Goal: Task Accomplishment & Management: Use online tool/utility

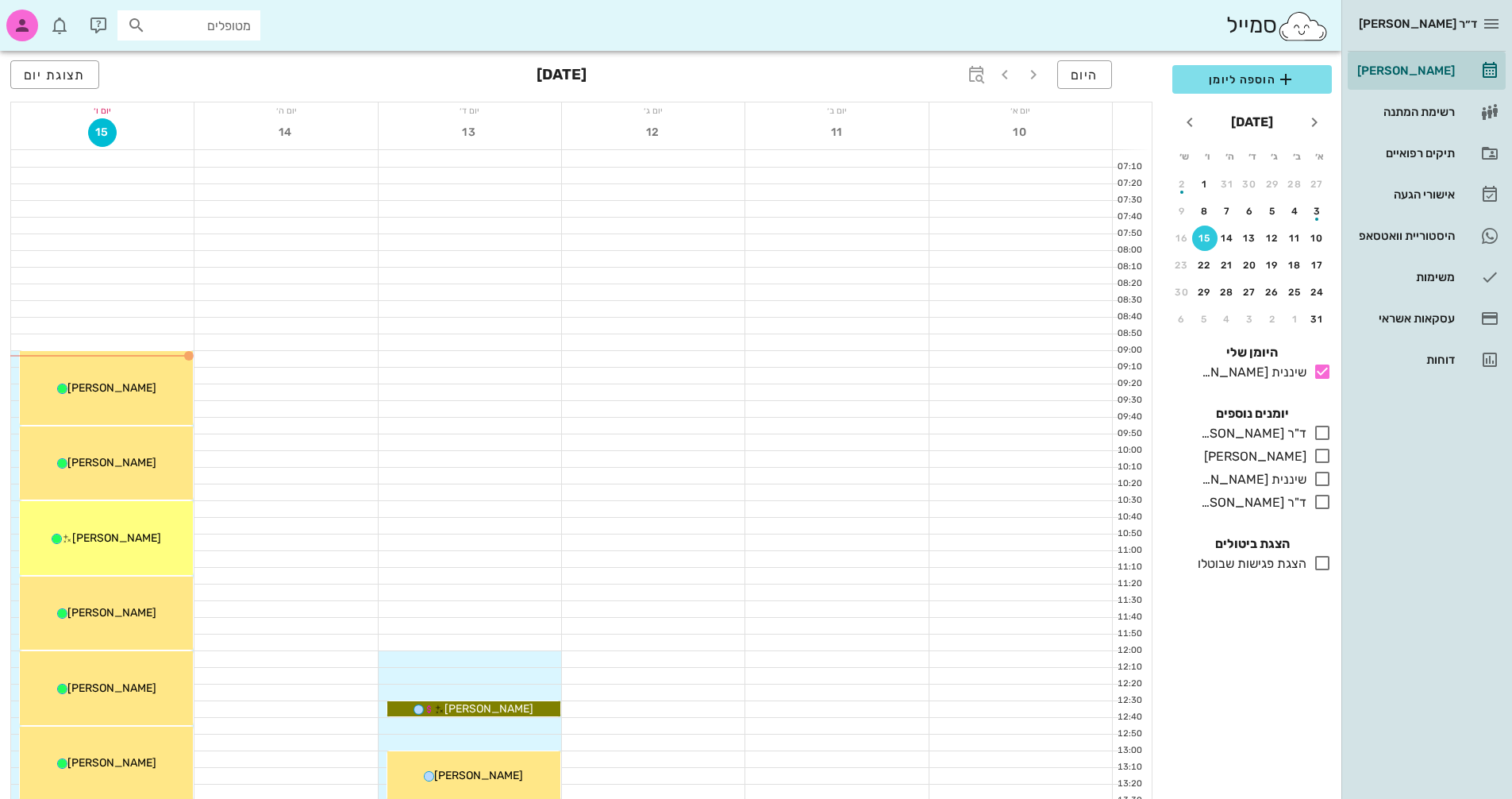
click at [445, 418] on div at bounding box center [470, 425] width 182 height 16
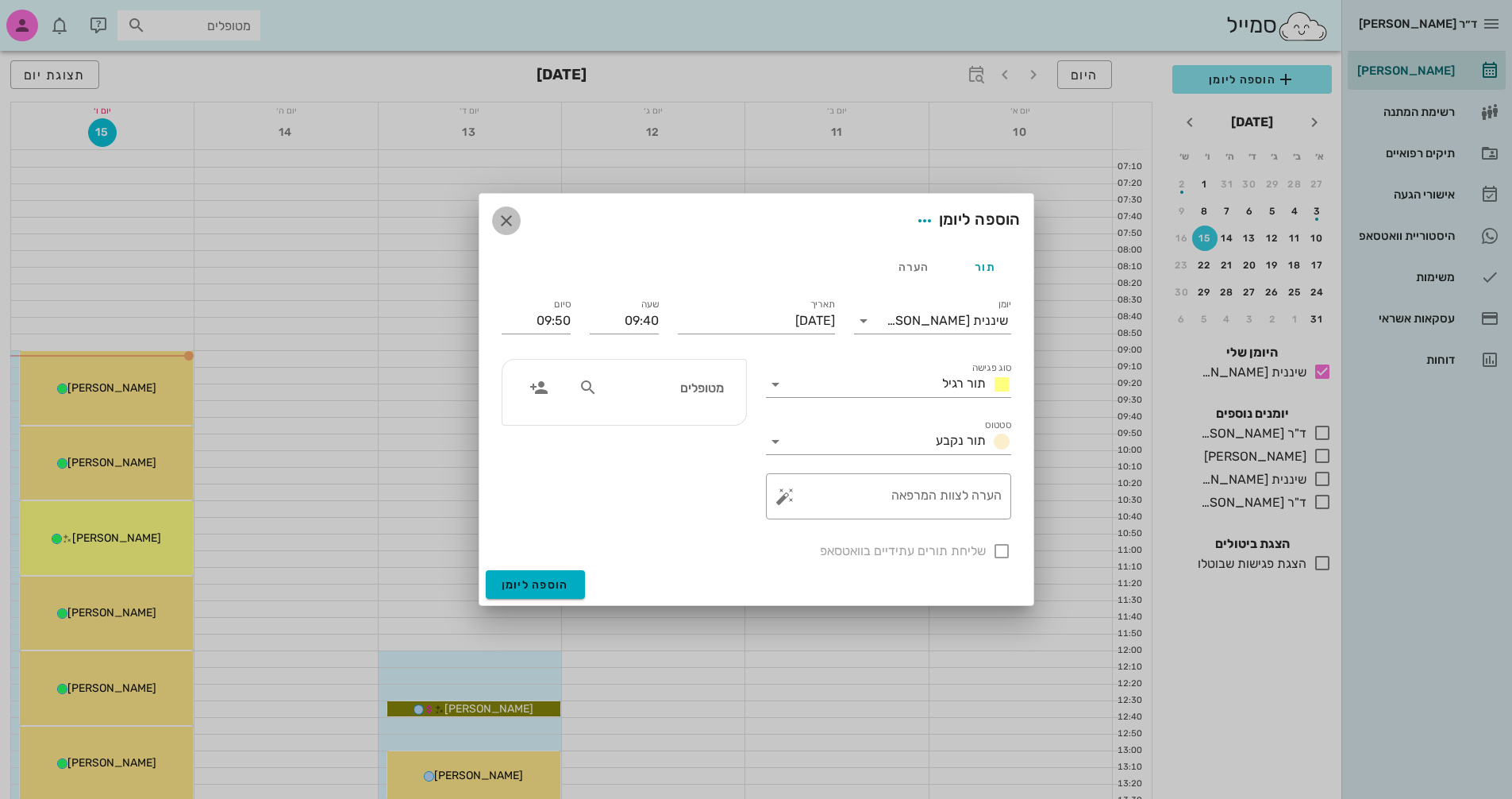
click at [505, 221] on icon "button" at bounding box center [506, 220] width 19 height 19
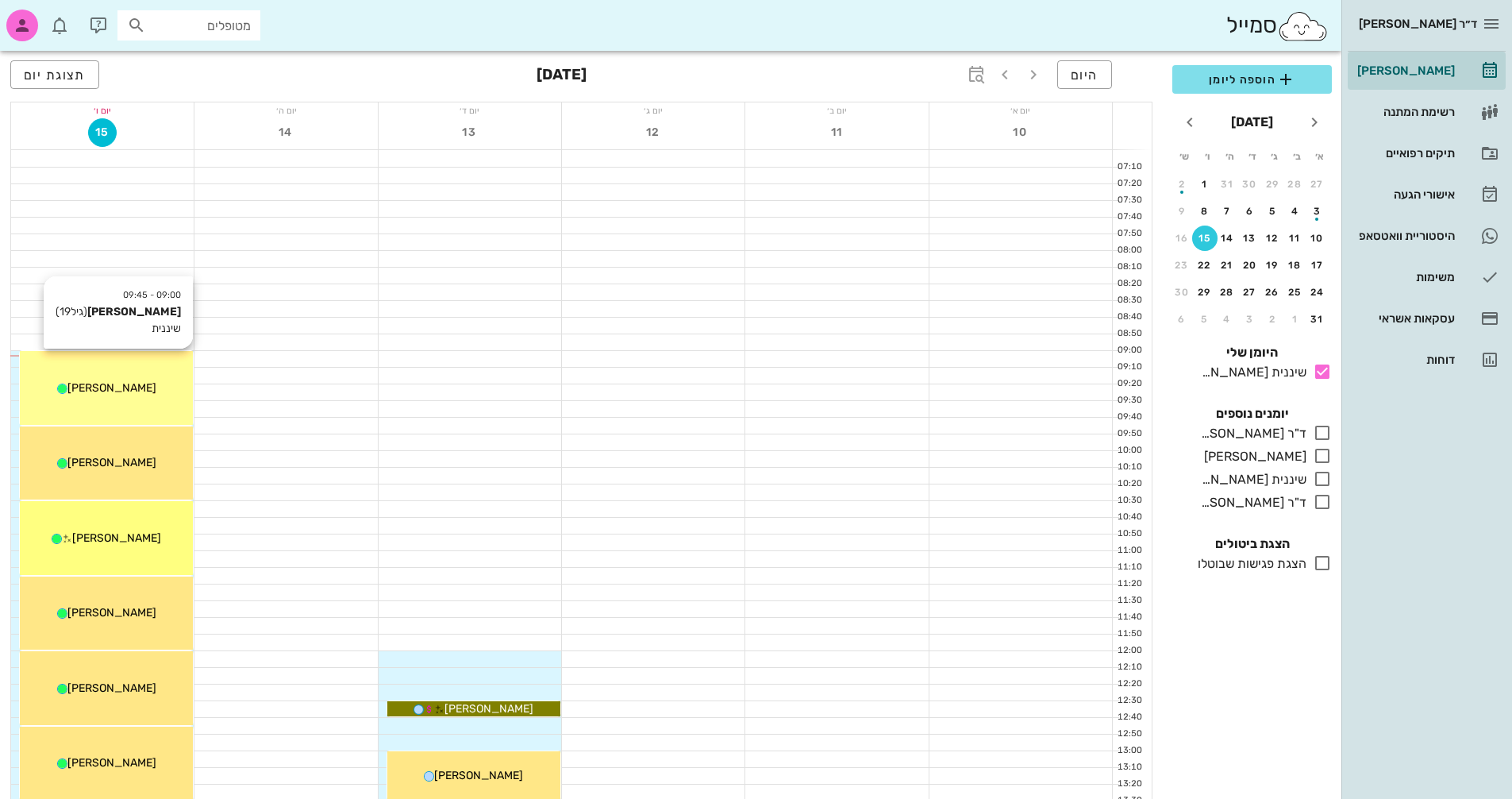
click at [119, 393] on span "[PERSON_NAME]" at bounding box center [113, 388] width 89 height 14
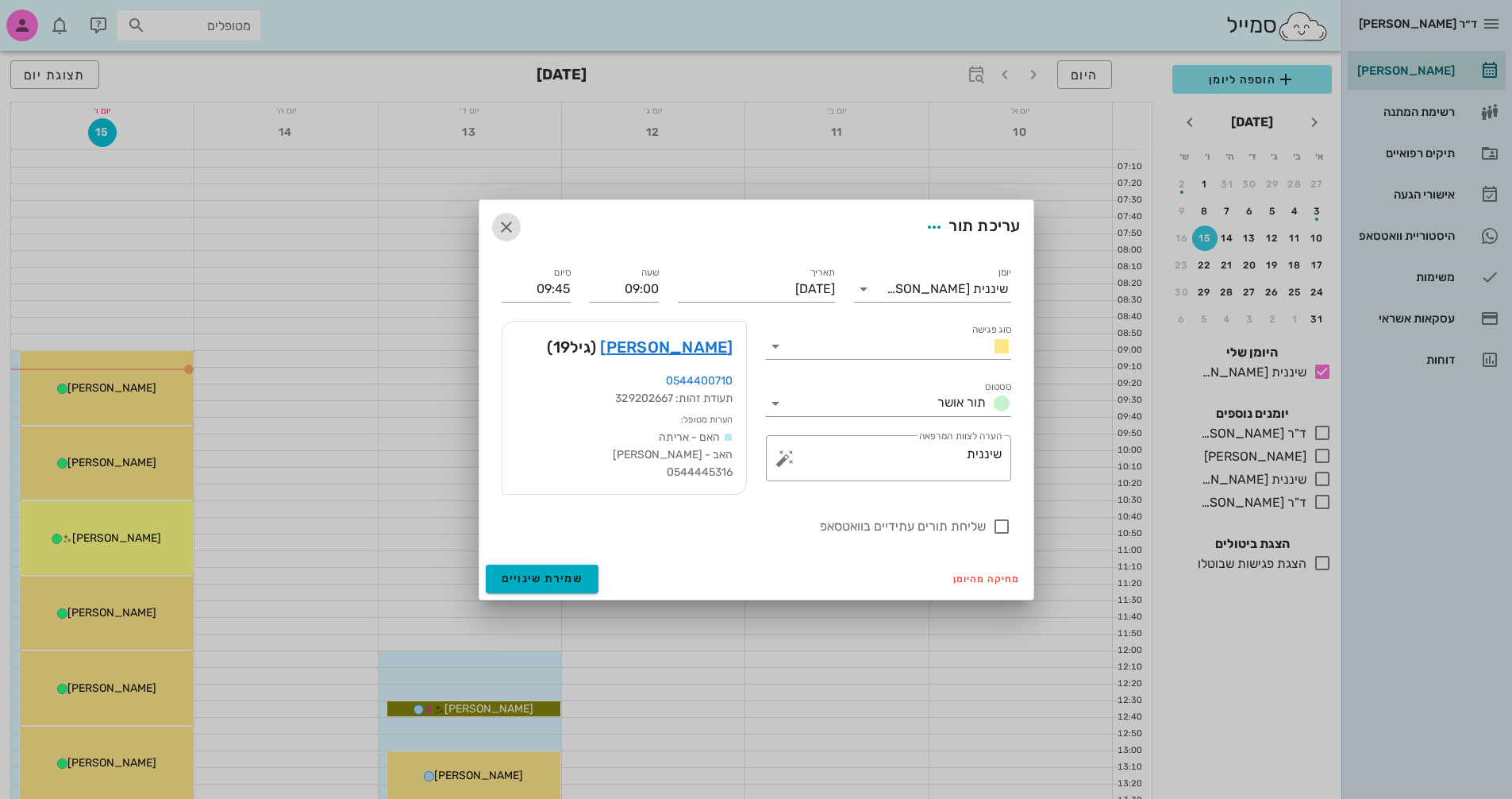
click at [503, 221] on icon "button" at bounding box center [506, 227] width 19 height 19
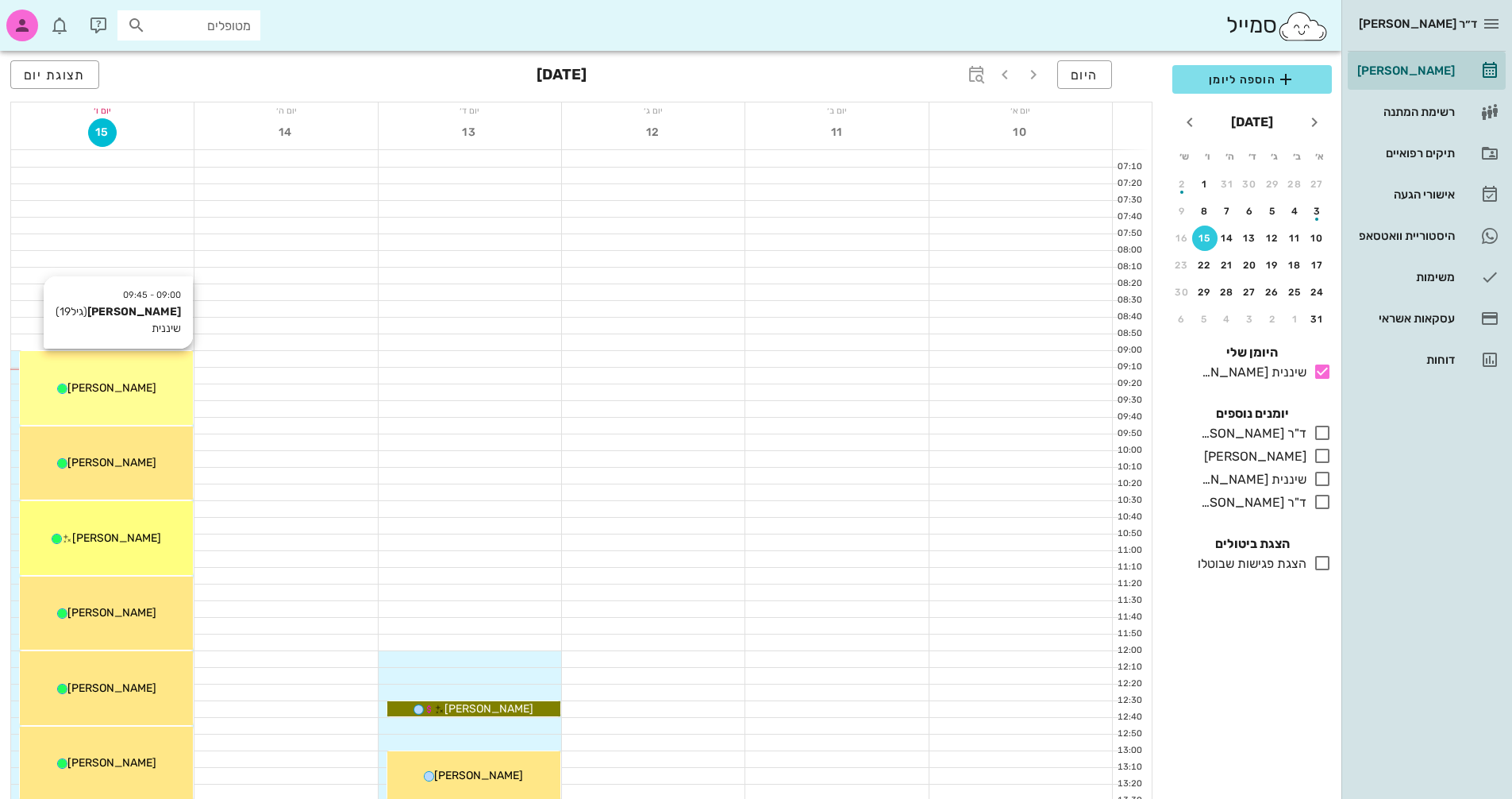
drag, startPoint x: 141, startPoint y: 382, endPoint x: 112, endPoint y: 365, distance: 33.6
click at [112, 365] on div "09:00 - 09:45 [PERSON_NAME] (גיל 19 ) שיננית [PERSON_NAME]" at bounding box center [106, 387] width 173 height 73
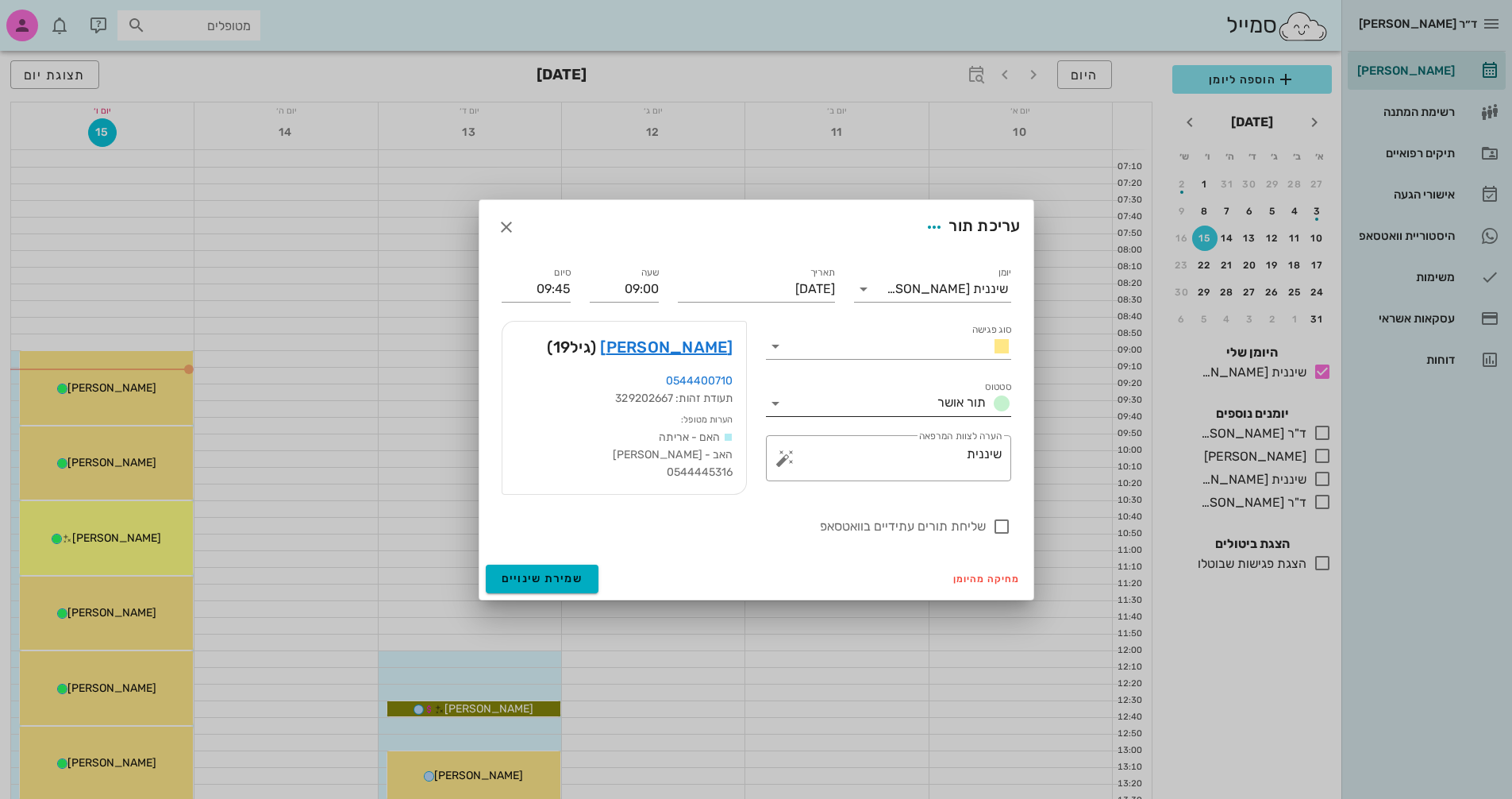
click at [770, 406] on icon at bounding box center [776, 403] width 19 height 19
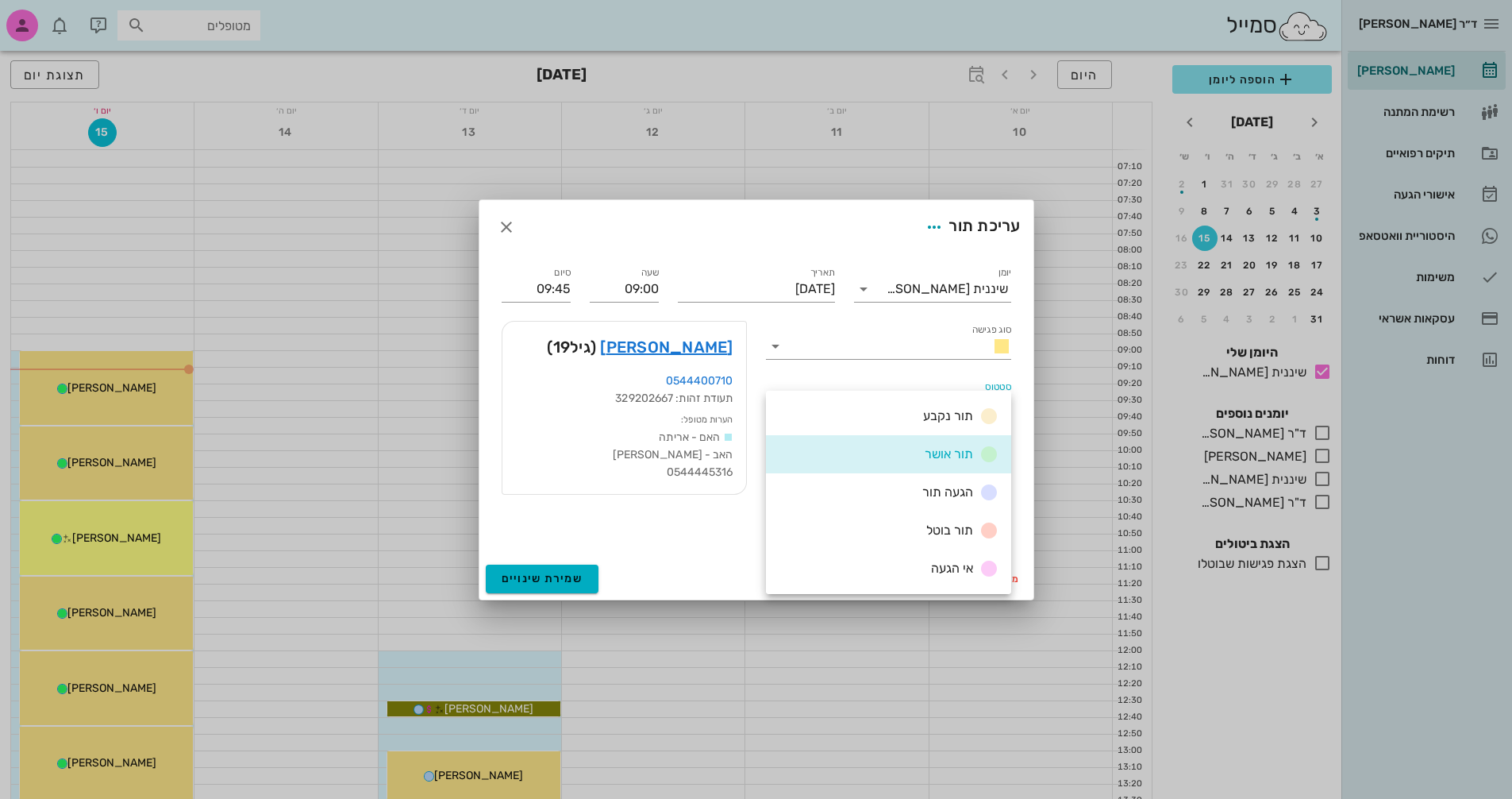
click at [140, 373] on div at bounding box center [756, 399] width 1512 height 799
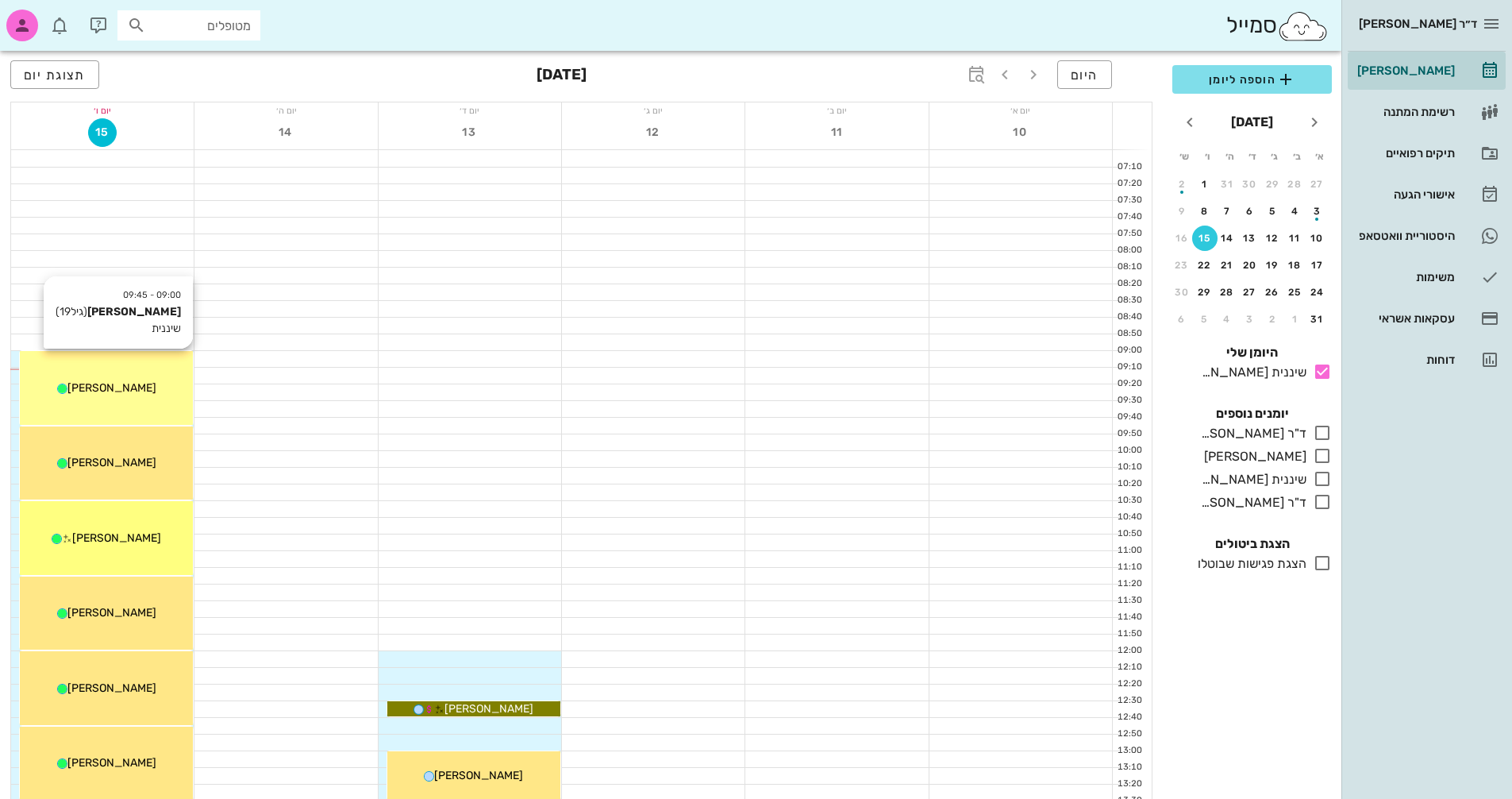
click at [142, 375] on div "09:00 - 09:45 [PERSON_NAME] (גיל 19 ) שיננית [PERSON_NAME]" at bounding box center [106, 387] width 173 height 73
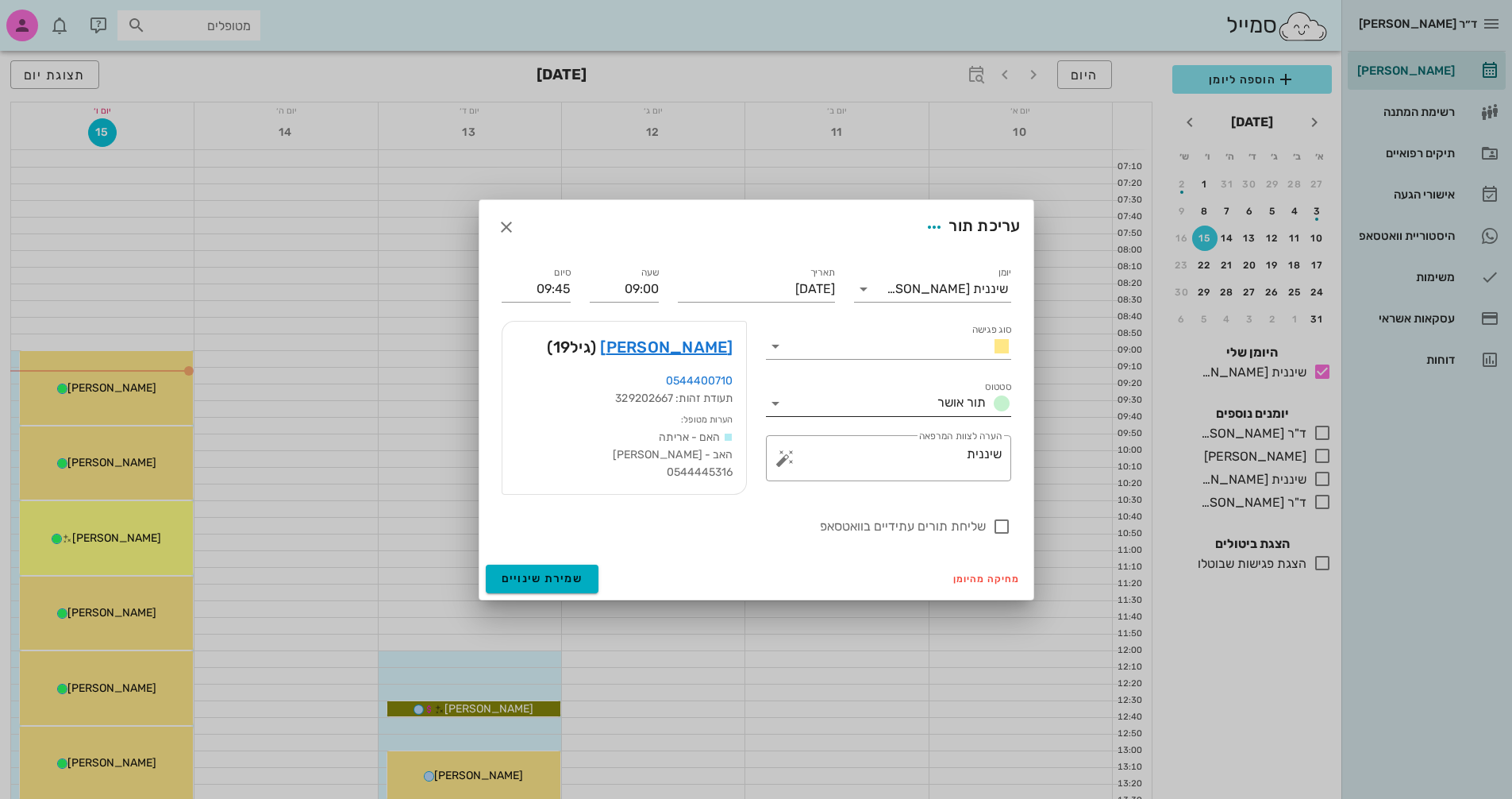
click at [777, 409] on icon at bounding box center [776, 403] width 19 height 19
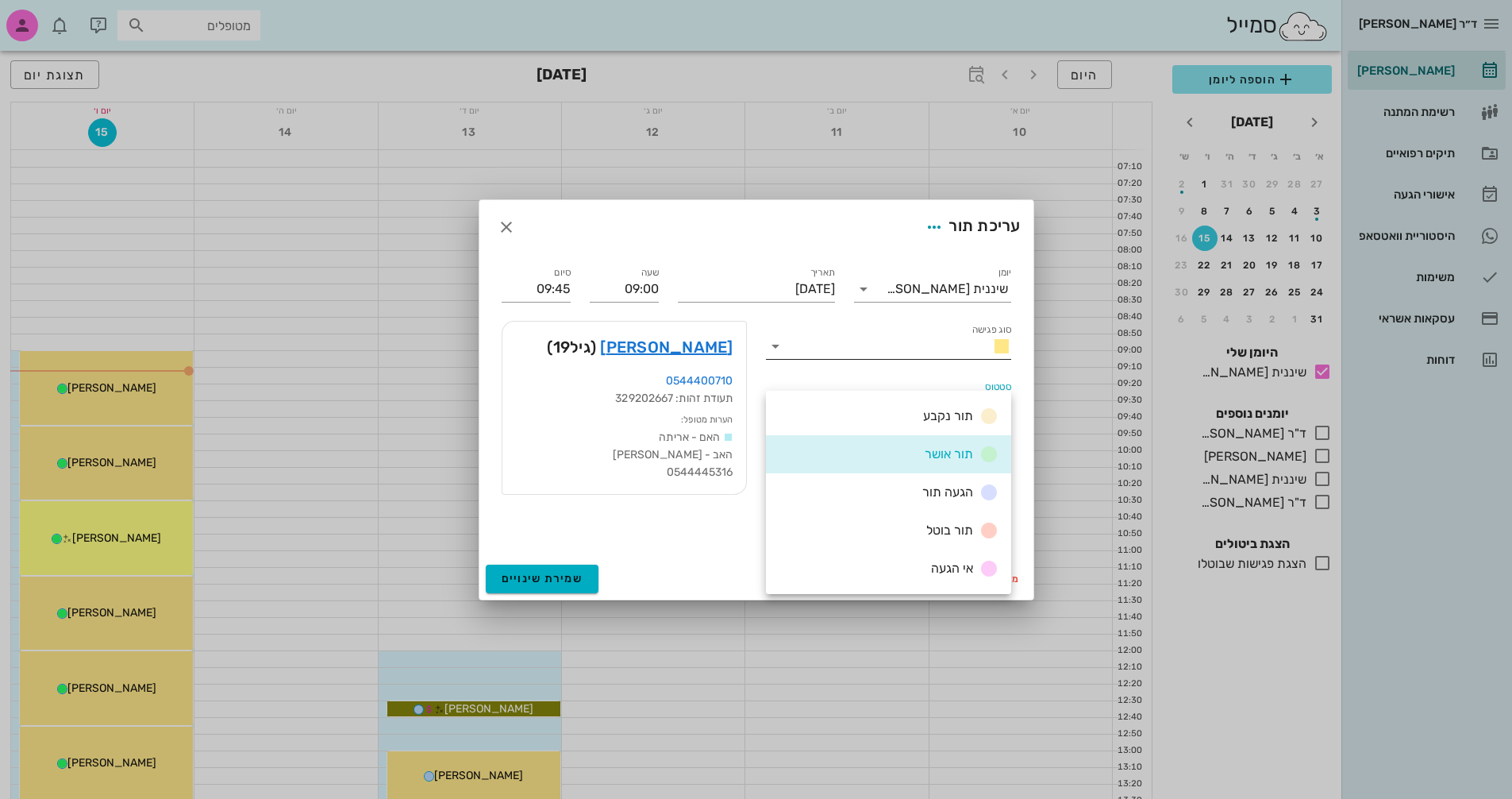
click at [776, 347] on icon at bounding box center [776, 346] width 19 height 19
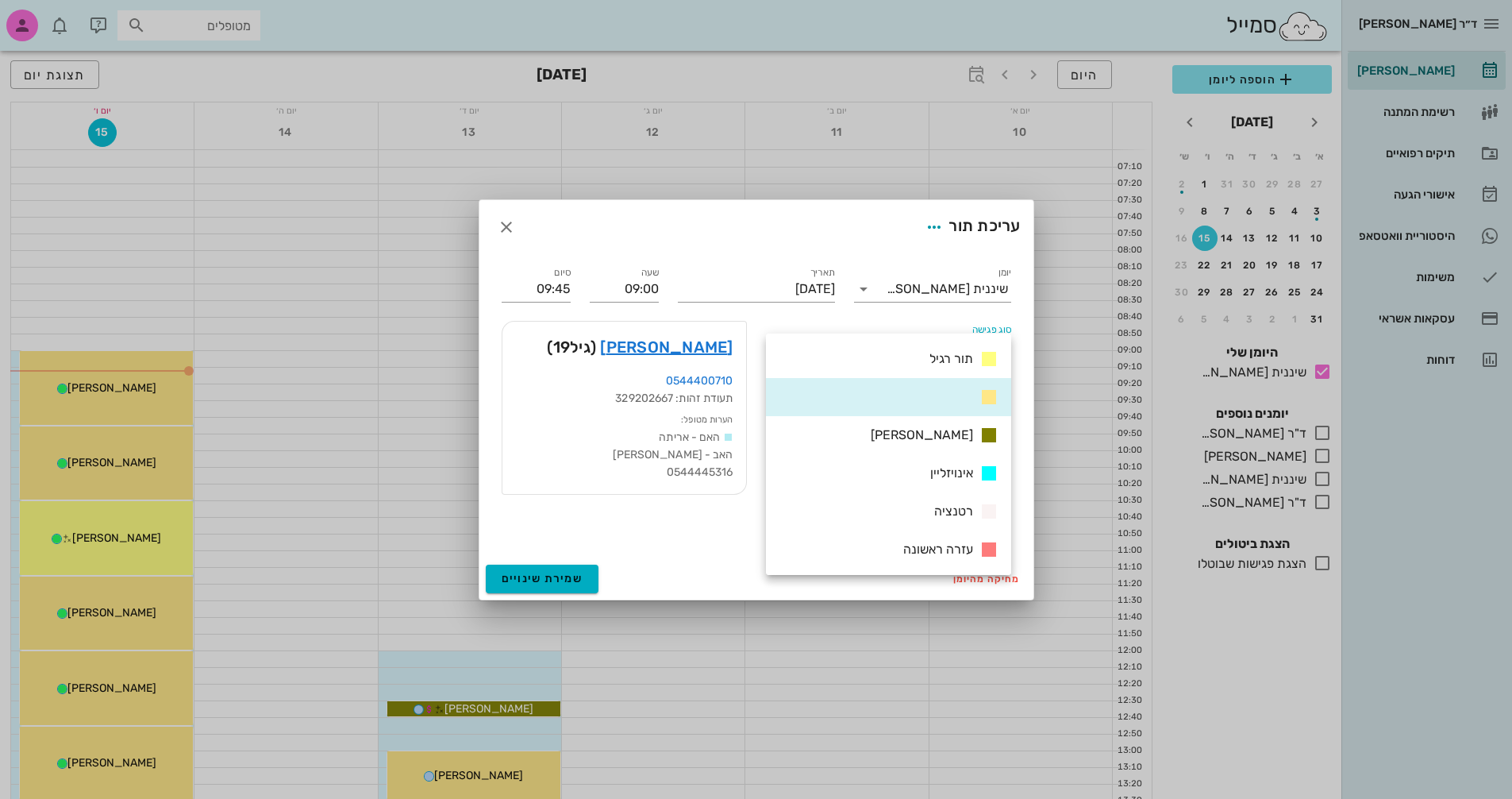
click at [829, 324] on div "סוג פגישה" at bounding box center [889, 341] width 245 height 35
click at [957, 319] on div "סוג פגישה" at bounding box center [888, 340] width 264 height 57
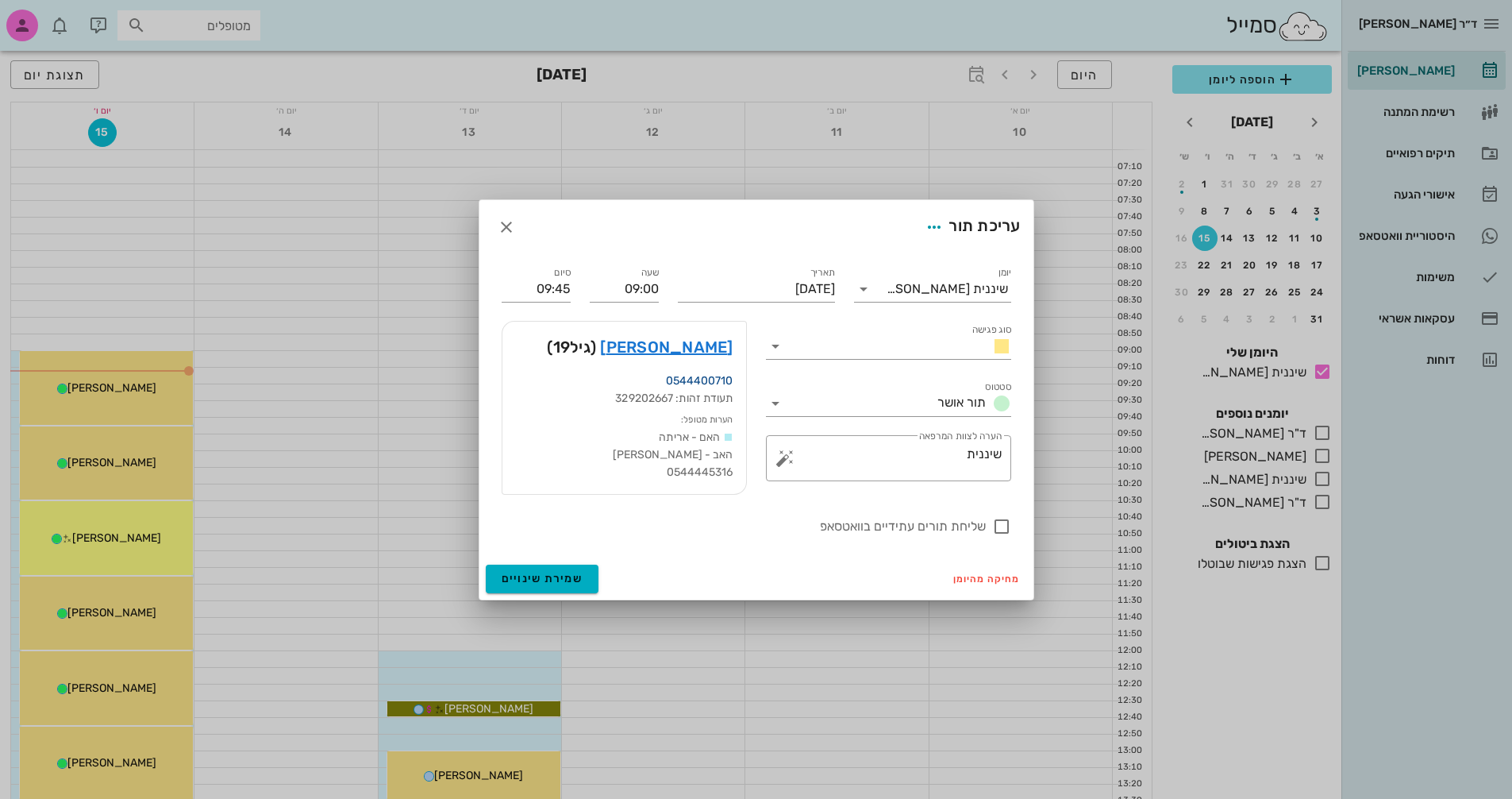
click at [691, 383] on link "0544400710" at bounding box center [699, 380] width 68 height 14
click at [694, 380] on link "0544400710" at bounding box center [699, 380] width 68 height 14
click at [505, 225] on icon "button" at bounding box center [506, 227] width 19 height 19
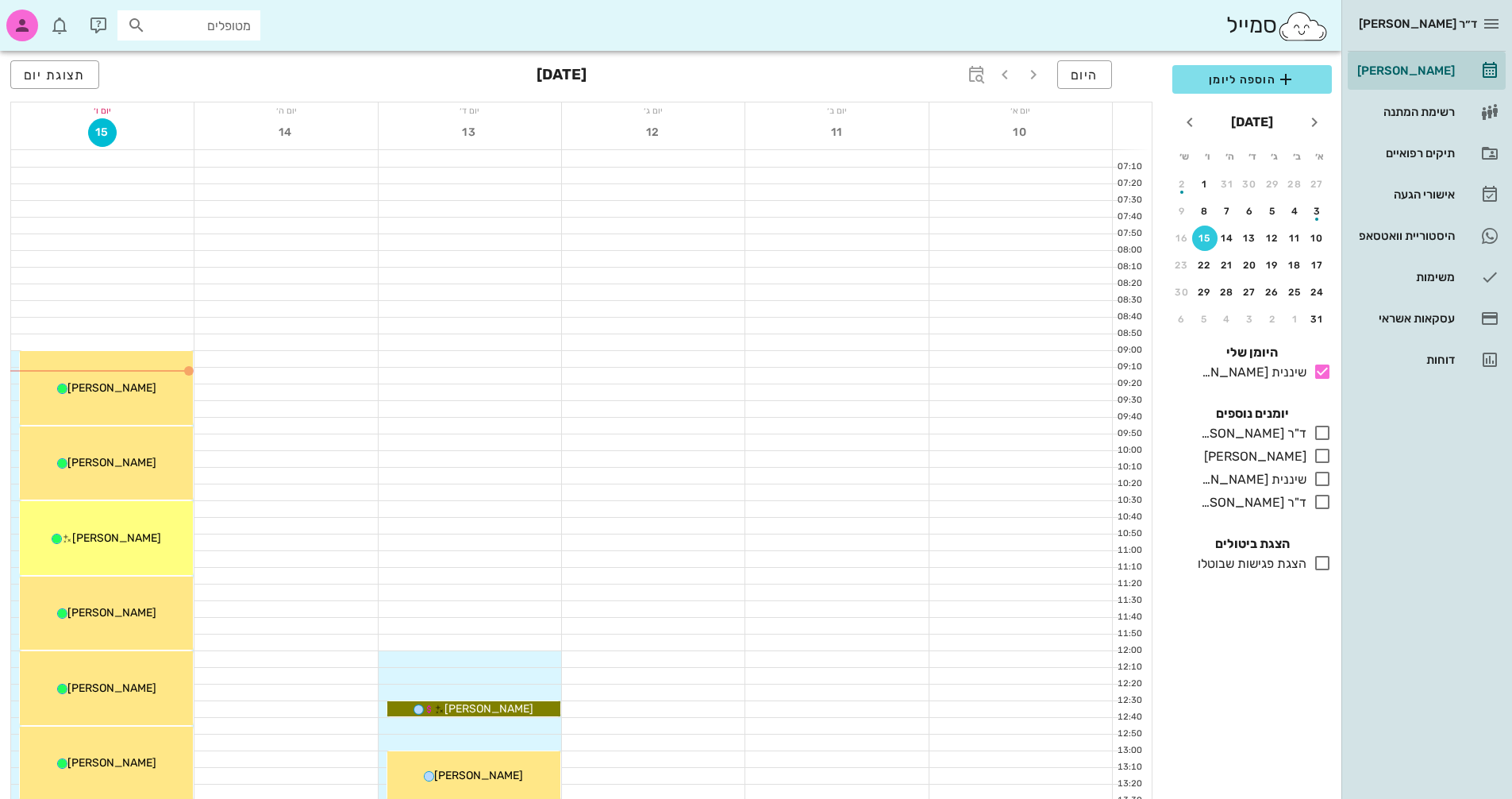
click at [228, 26] on input "מטופלים" at bounding box center [199, 25] width 101 height 20
type input "r"
type input "[PERSON_NAME]"
click at [196, 73] on div "0544400710" at bounding box center [164, 74] width 175 height 13
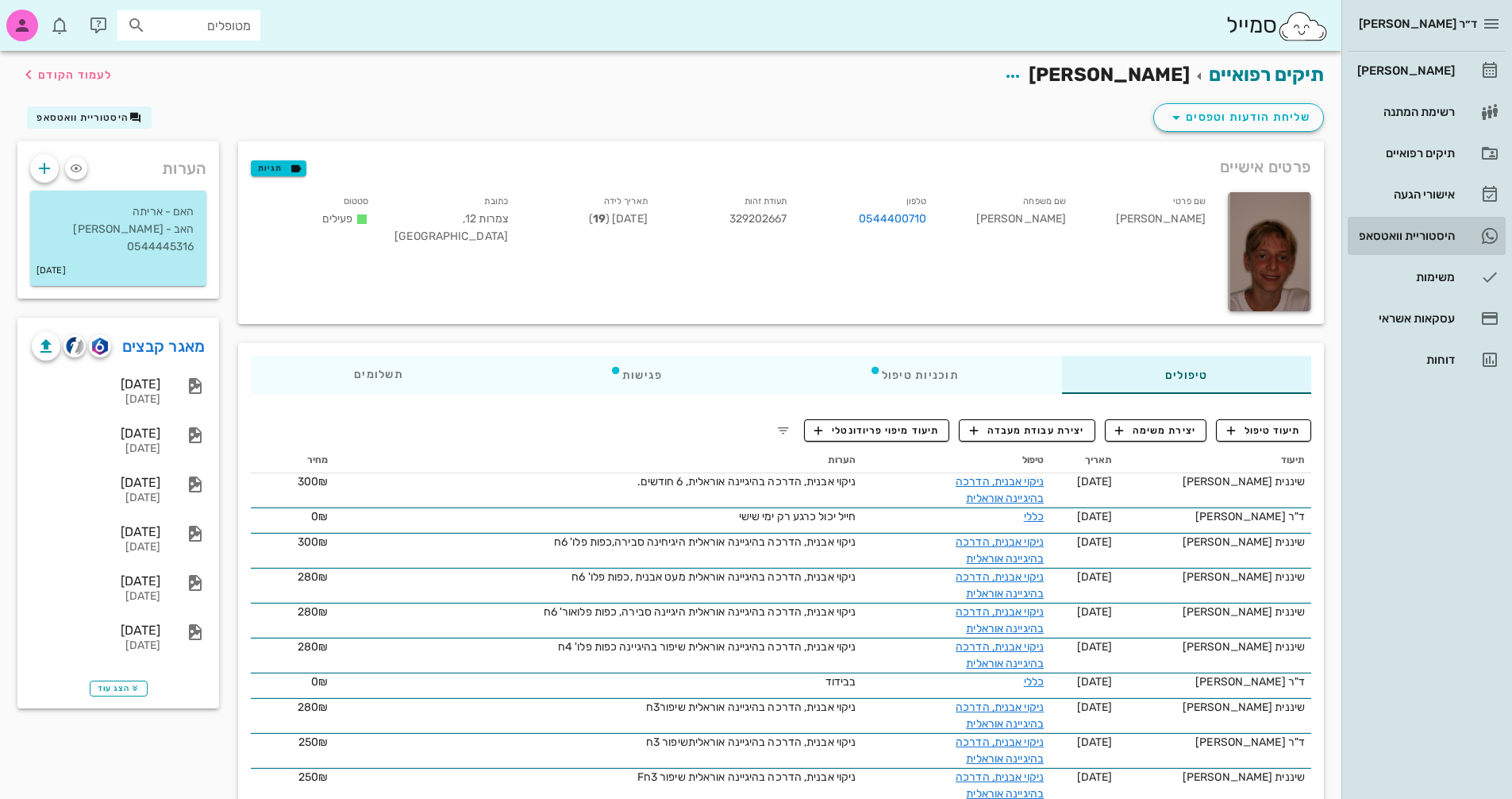
click at [1431, 237] on div "היסטוריית וואטסאפ" at bounding box center [1404, 236] width 100 height 13
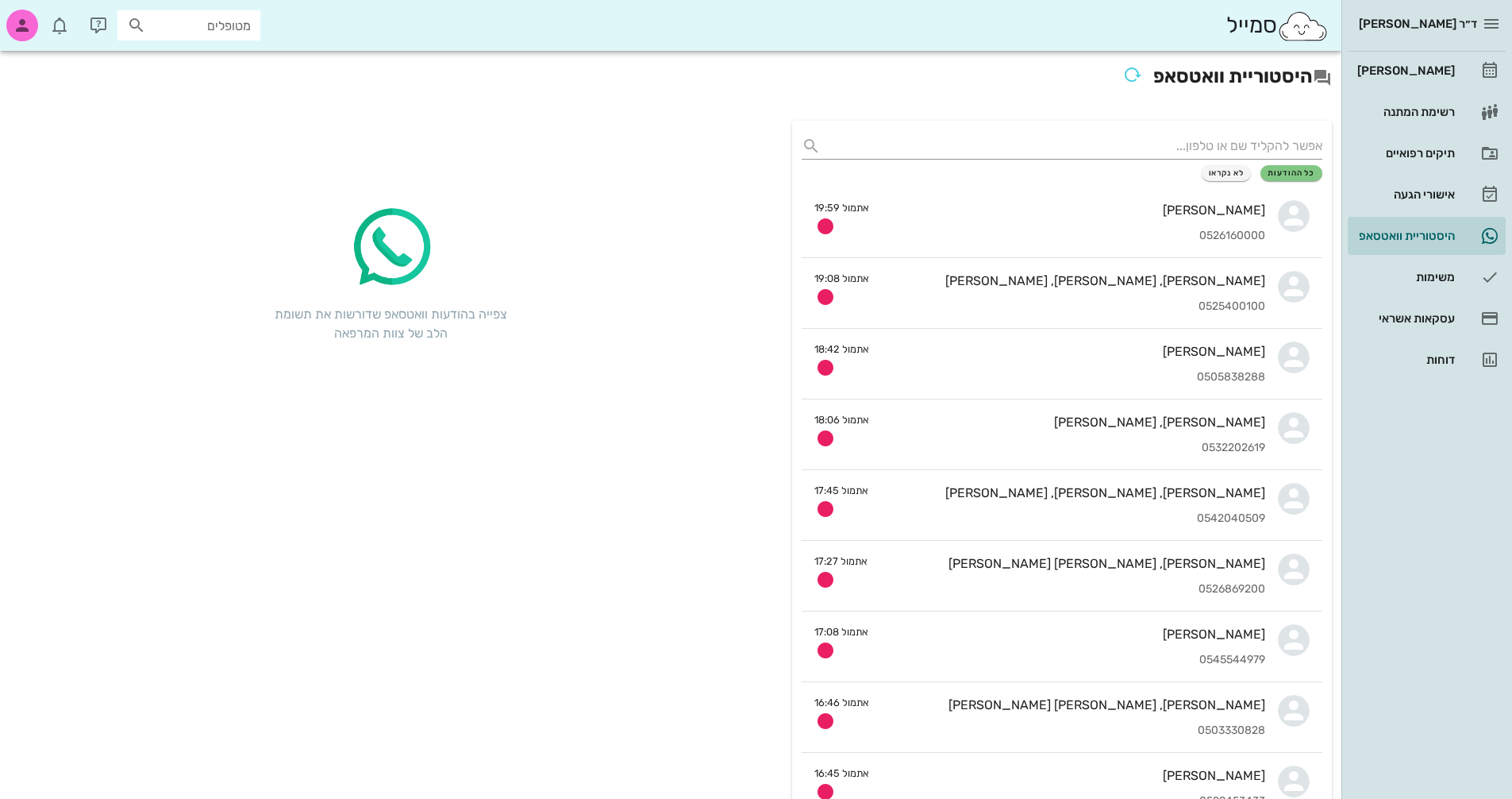
click at [1281, 144] on input "text" at bounding box center [1074, 145] width 496 height 25
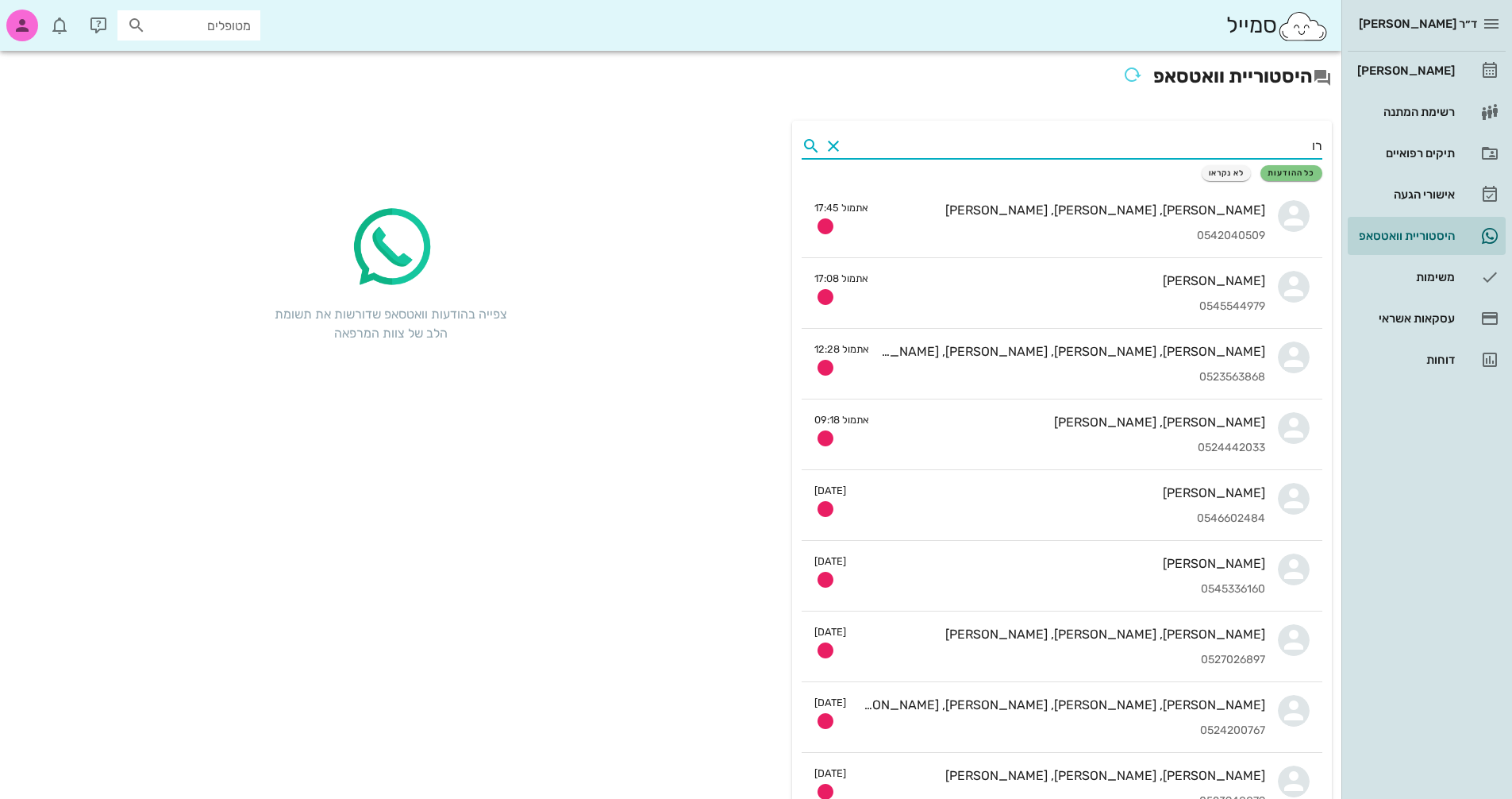
type input "ר"
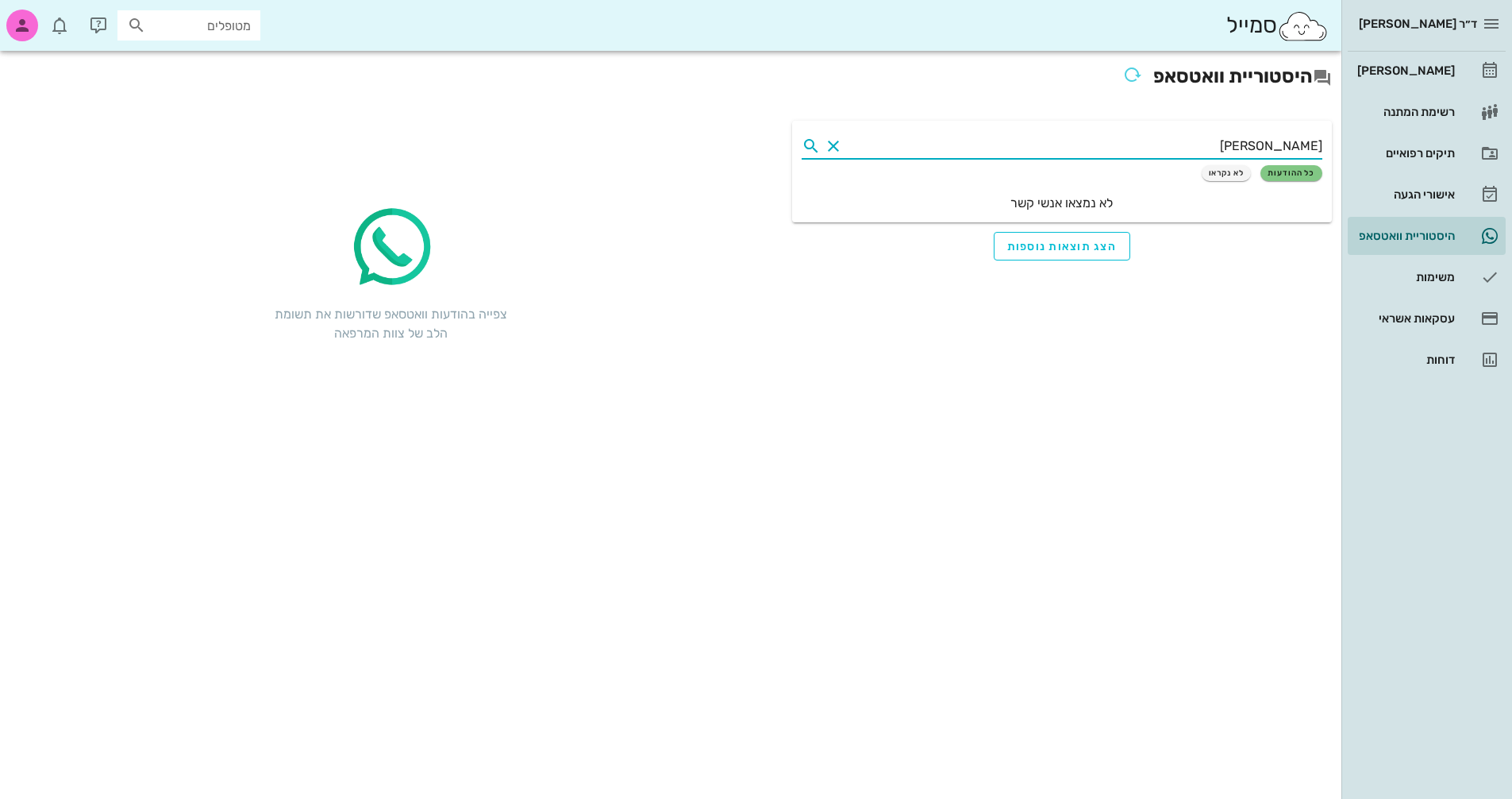
type input "[PERSON_NAME]"
click at [828, 146] on button "Clear" at bounding box center [833, 146] width 19 height 19
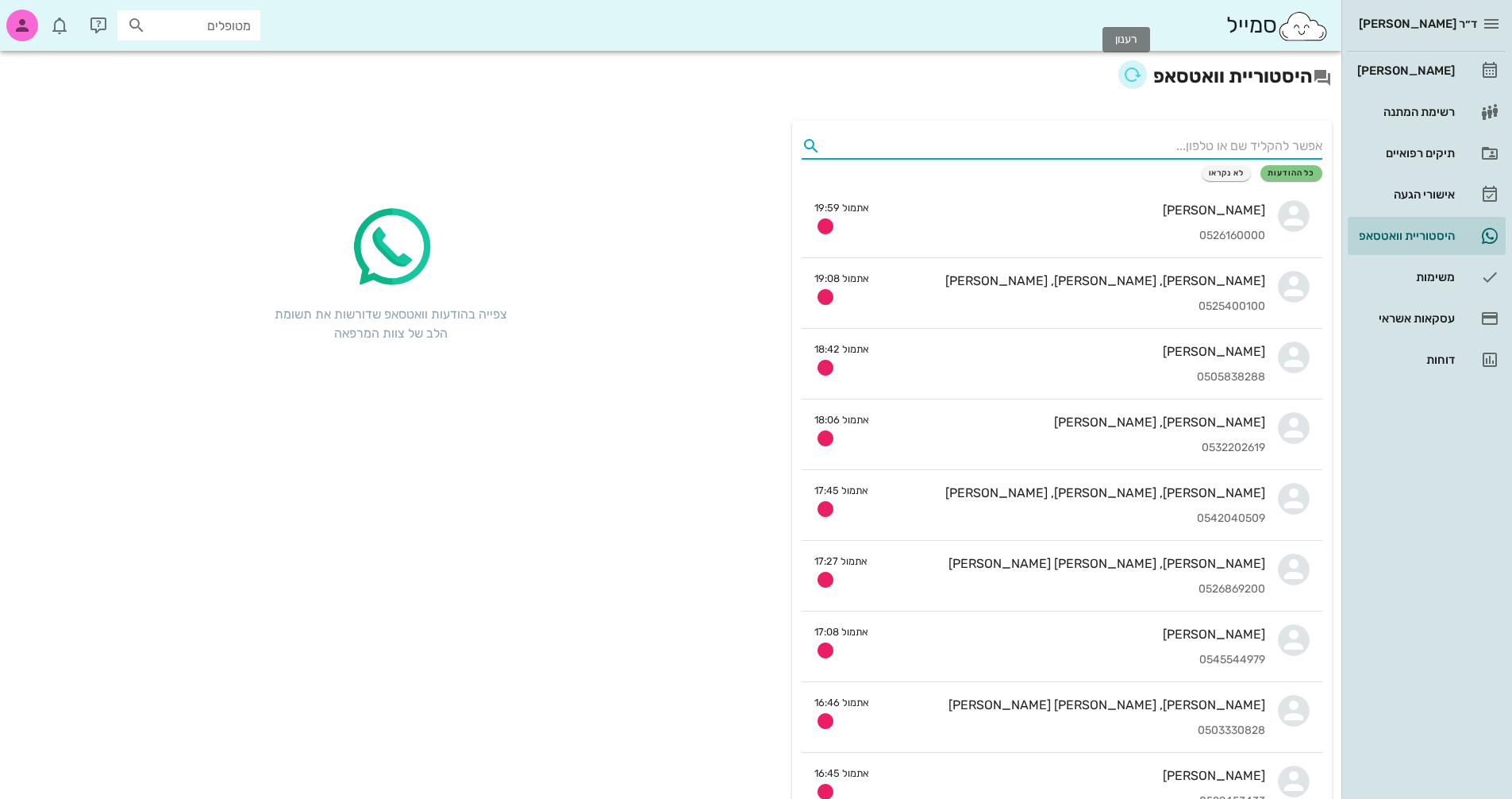
click at [1133, 74] on icon "button" at bounding box center [1133, 74] width 19 height 19
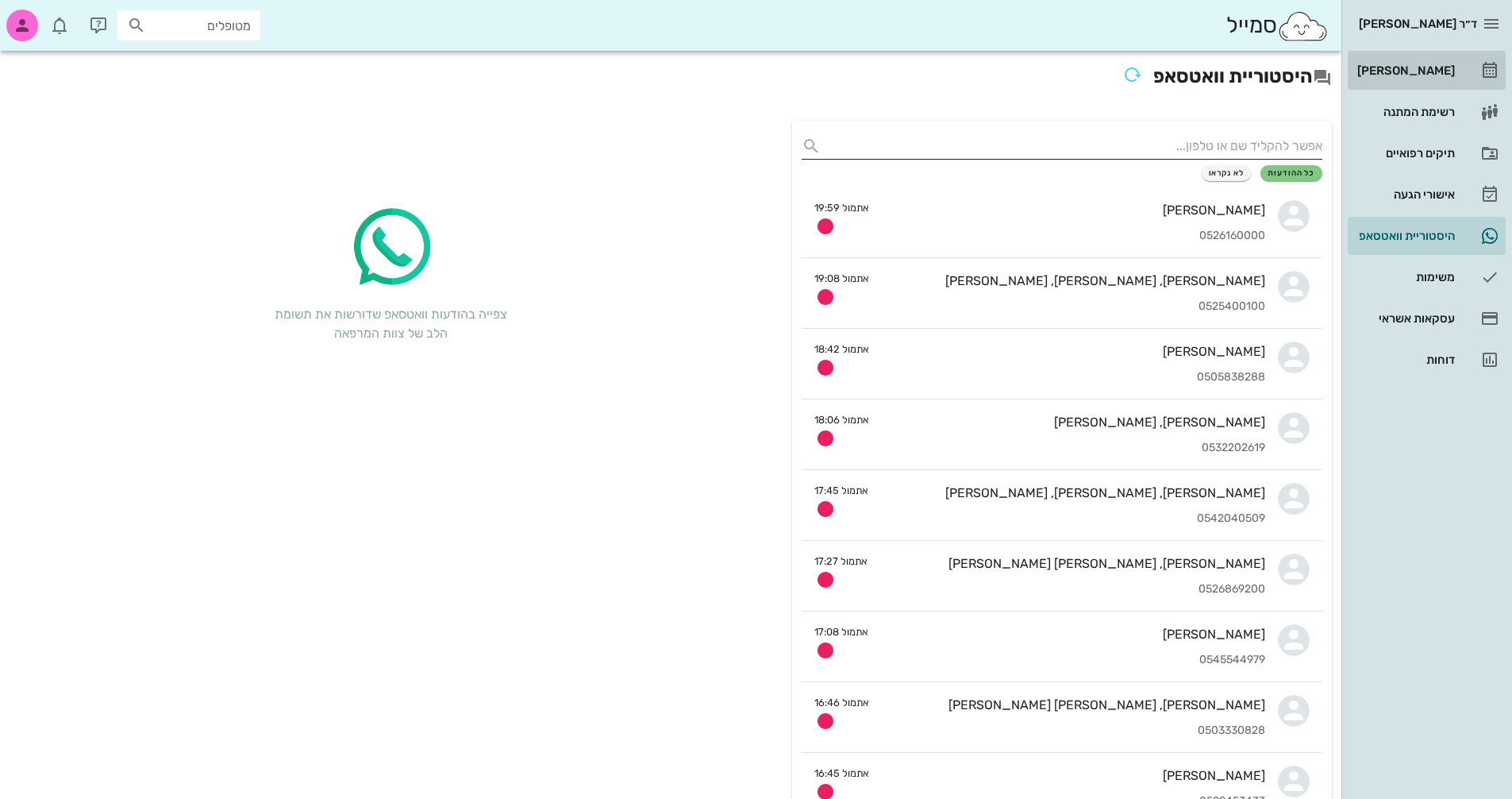
click at [1432, 75] on div "[PERSON_NAME]" at bounding box center [1404, 71] width 100 height 13
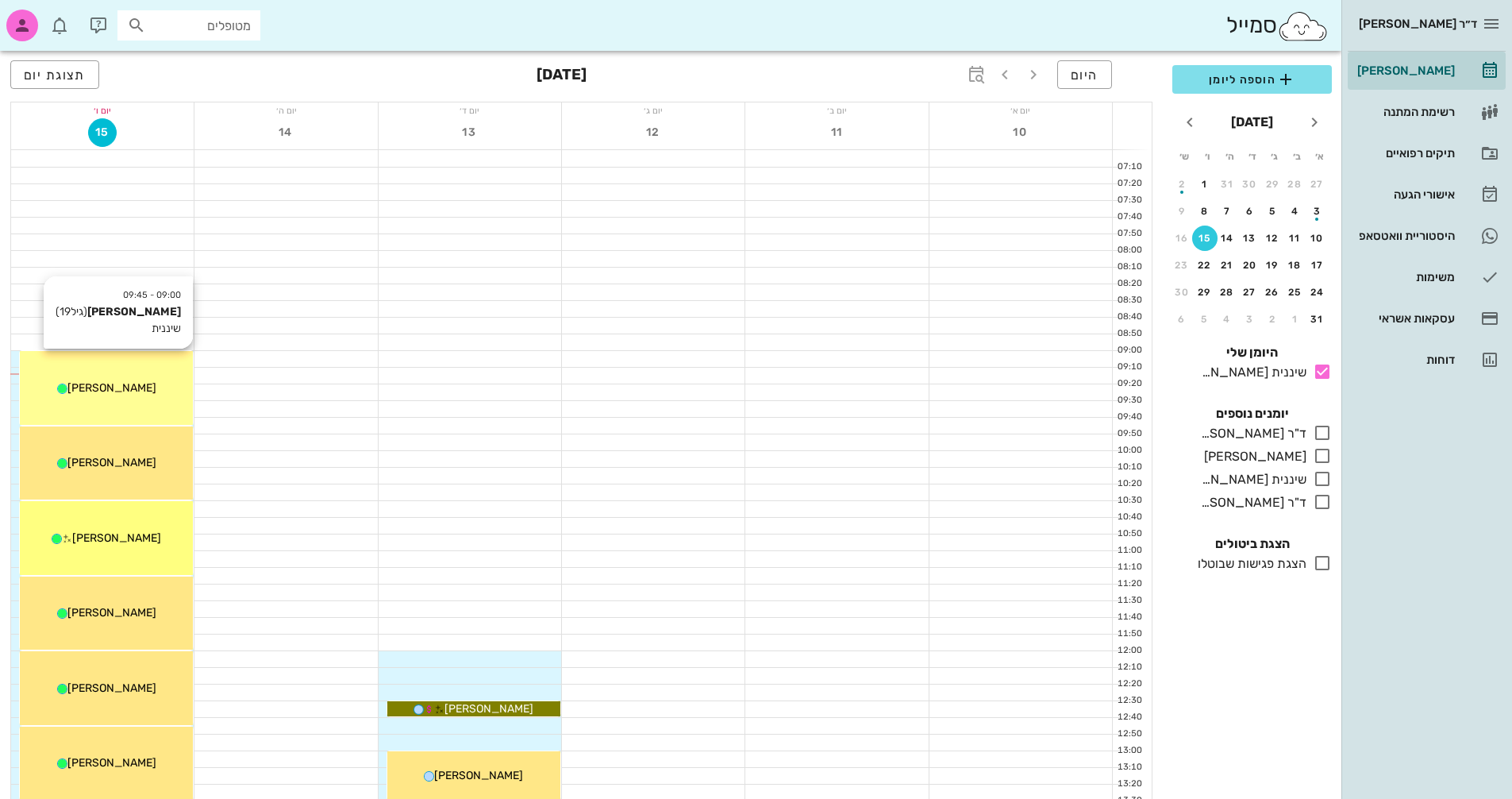
click at [163, 394] on div "[PERSON_NAME]" at bounding box center [106, 388] width 173 height 17
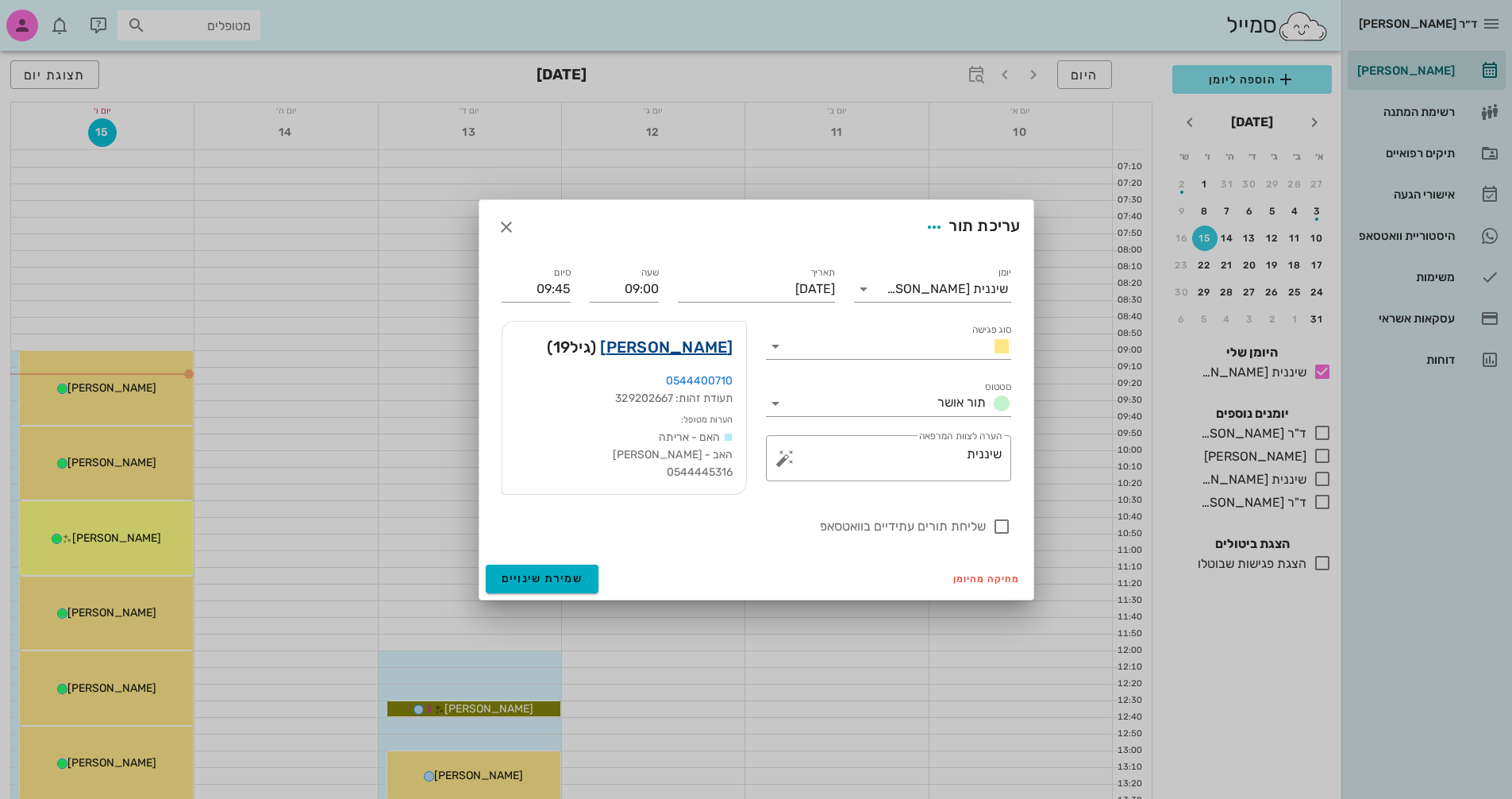
click at [706, 351] on link "[PERSON_NAME]" at bounding box center [666, 346] width 133 height 25
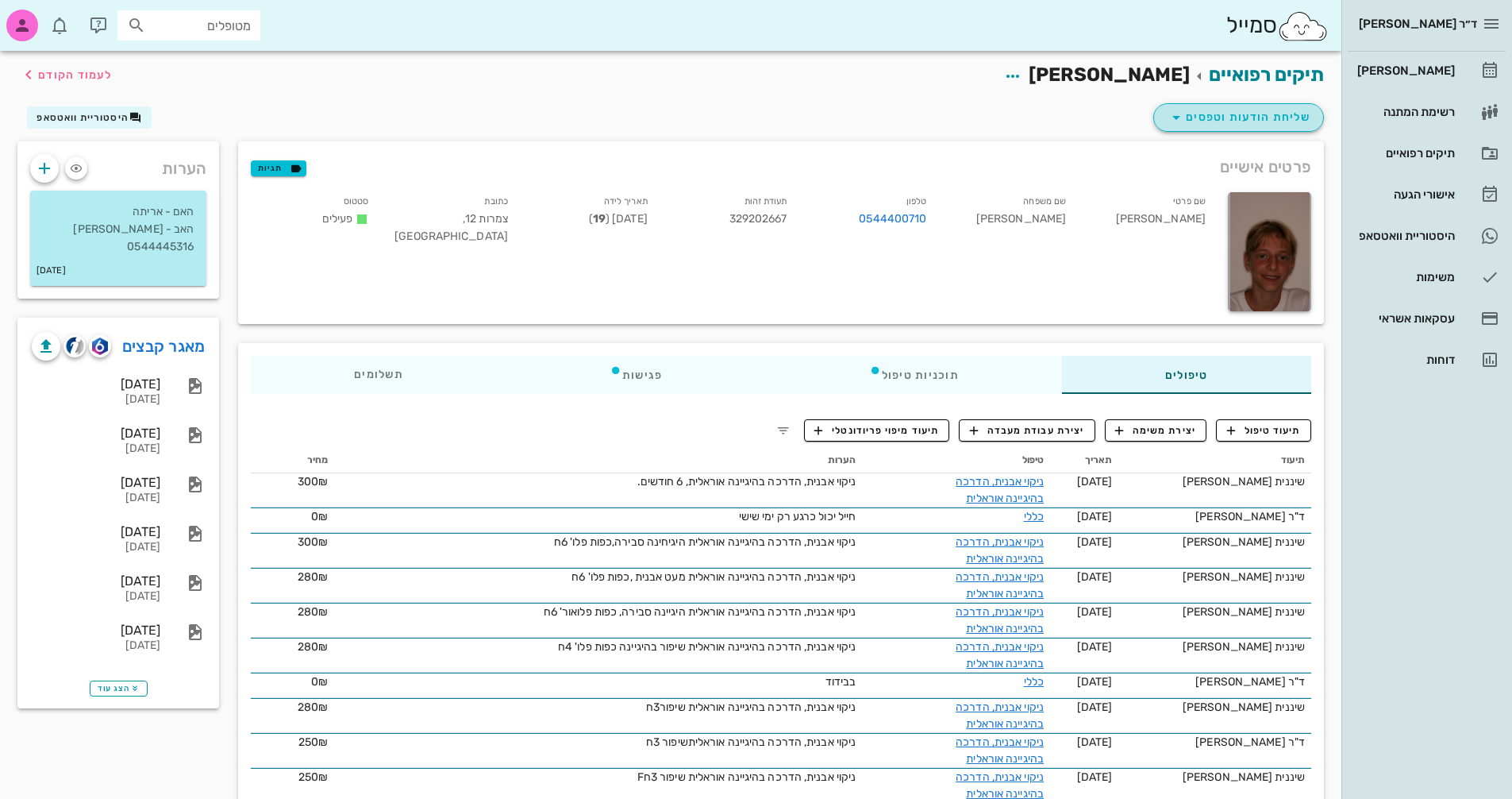
click at [1176, 115] on icon "button" at bounding box center [1176, 117] width 19 height 19
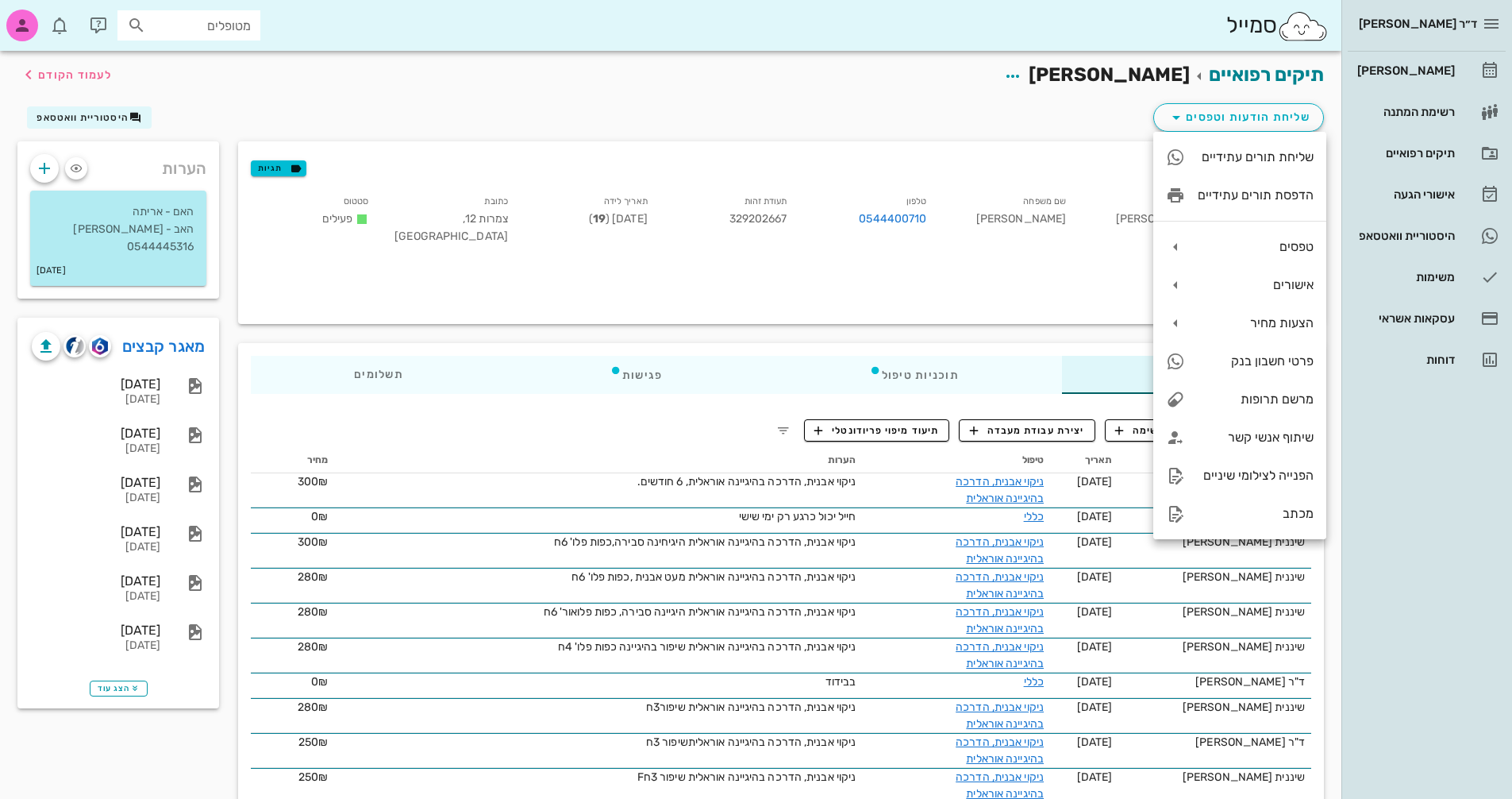
click at [948, 111] on div "שליחת הודעות וטפסים היסטוריית וואטסאפ" at bounding box center [670, 121] width 1325 height 41
